Goal: Task Accomplishment & Management: Use online tool/utility

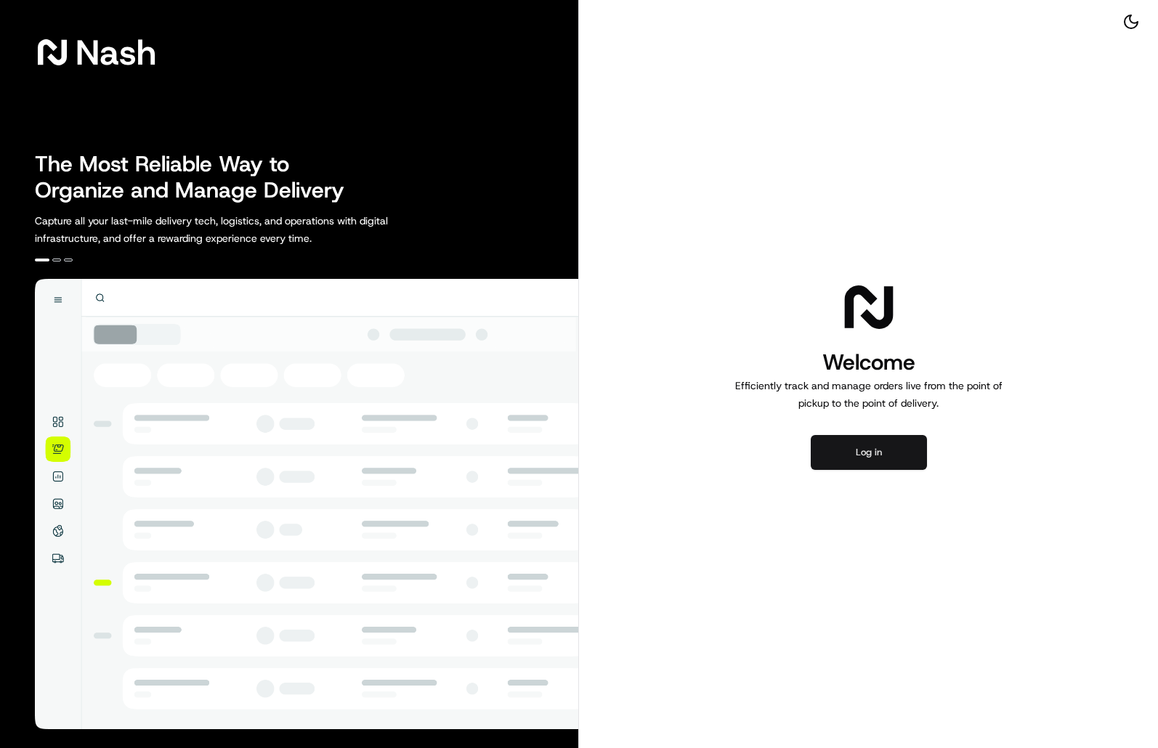
click at [882, 457] on button "Log in" at bounding box center [869, 452] width 116 height 35
